Goal: Task Accomplishment & Management: Manage account settings

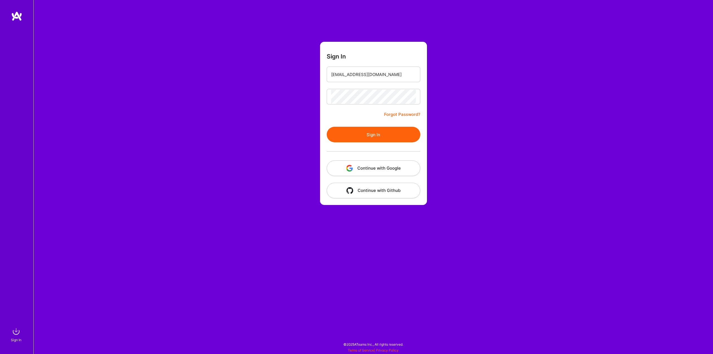
click at [381, 165] on button "Continue with Google" at bounding box center [374, 168] width 94 height 16
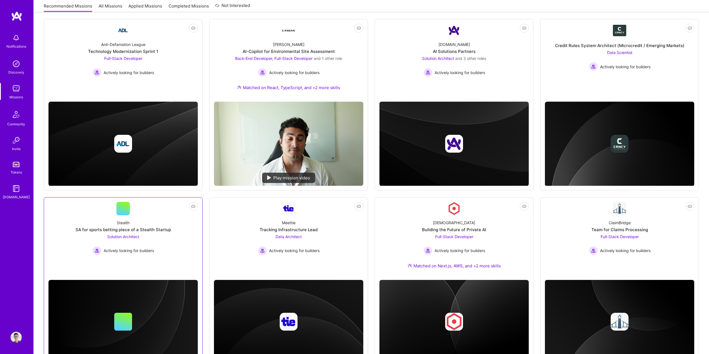
scroll to position [103, 0]
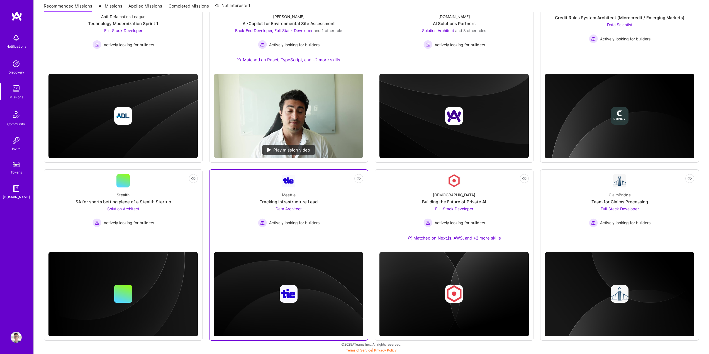
drag, startPoint x: 287, startPoint y: 203, endPoint x: 295, endPoint y: 201, distance: 8.6
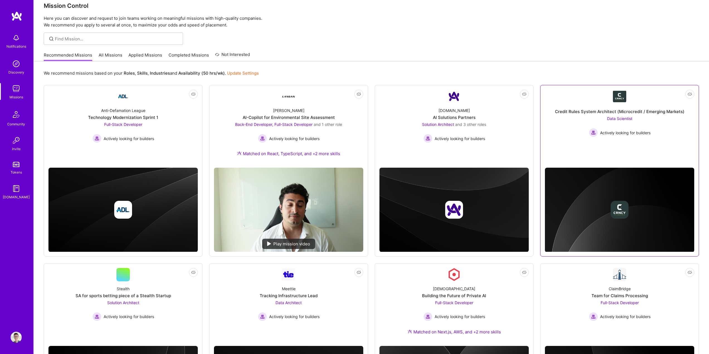
scroll to position [0, 0]
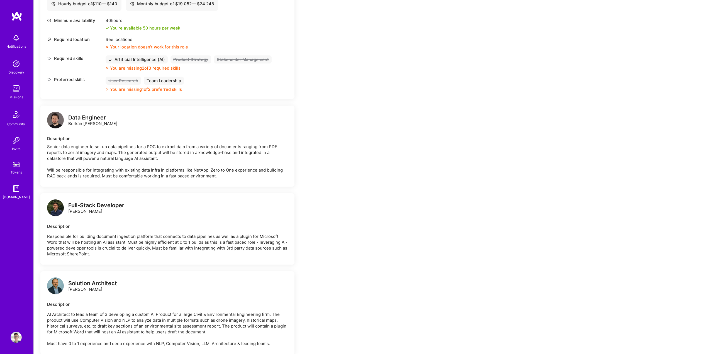
scroll to position [669, 0]
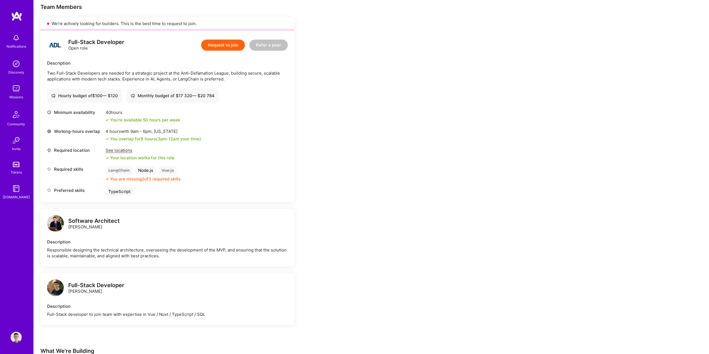
scroll to position [167, 0]
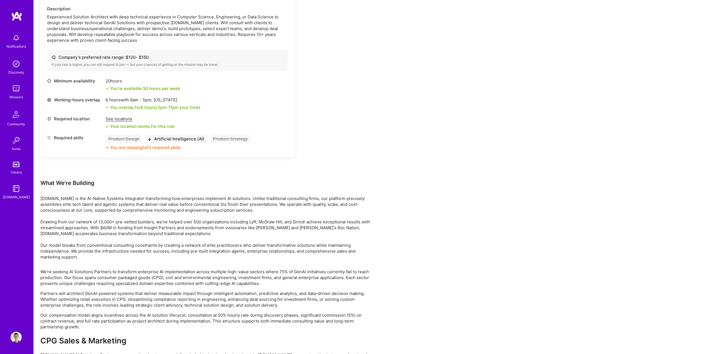
scroll to position [780, 0]
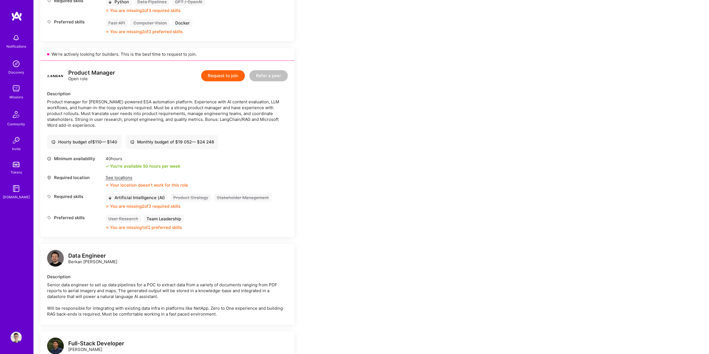
scroll to position [501, 0]
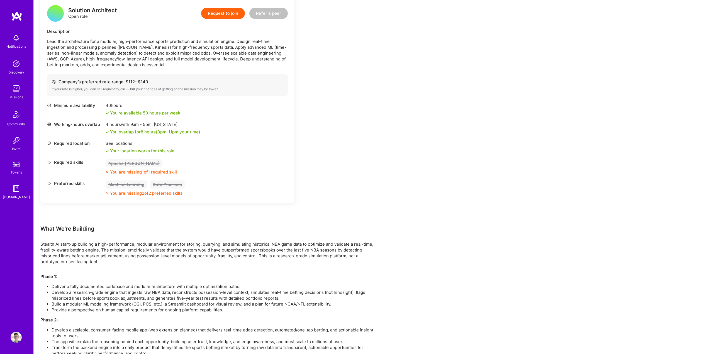
scroll to position [176, 0]
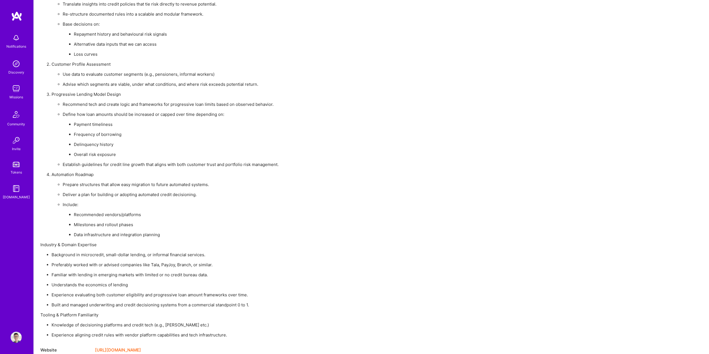
scroll to position [472, 0]
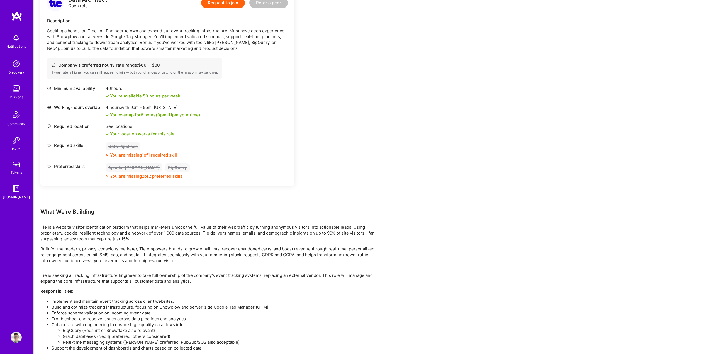
scroll to position [251, 0]
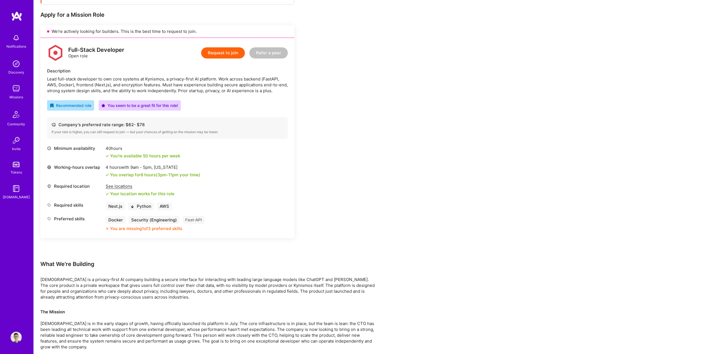
scroll to position [84, 0]
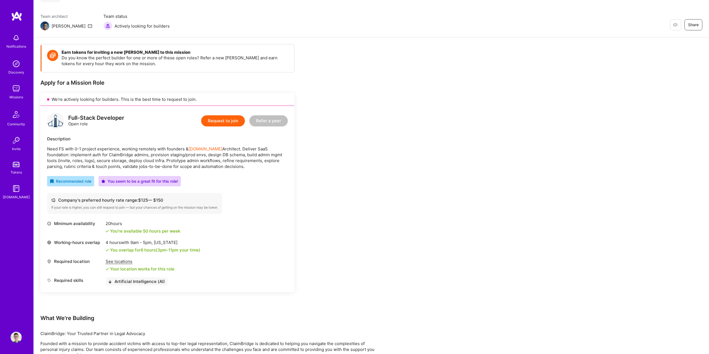
scroll to position [107, 0]
